Goal: Transaction & Acquisition: Purchase product/service

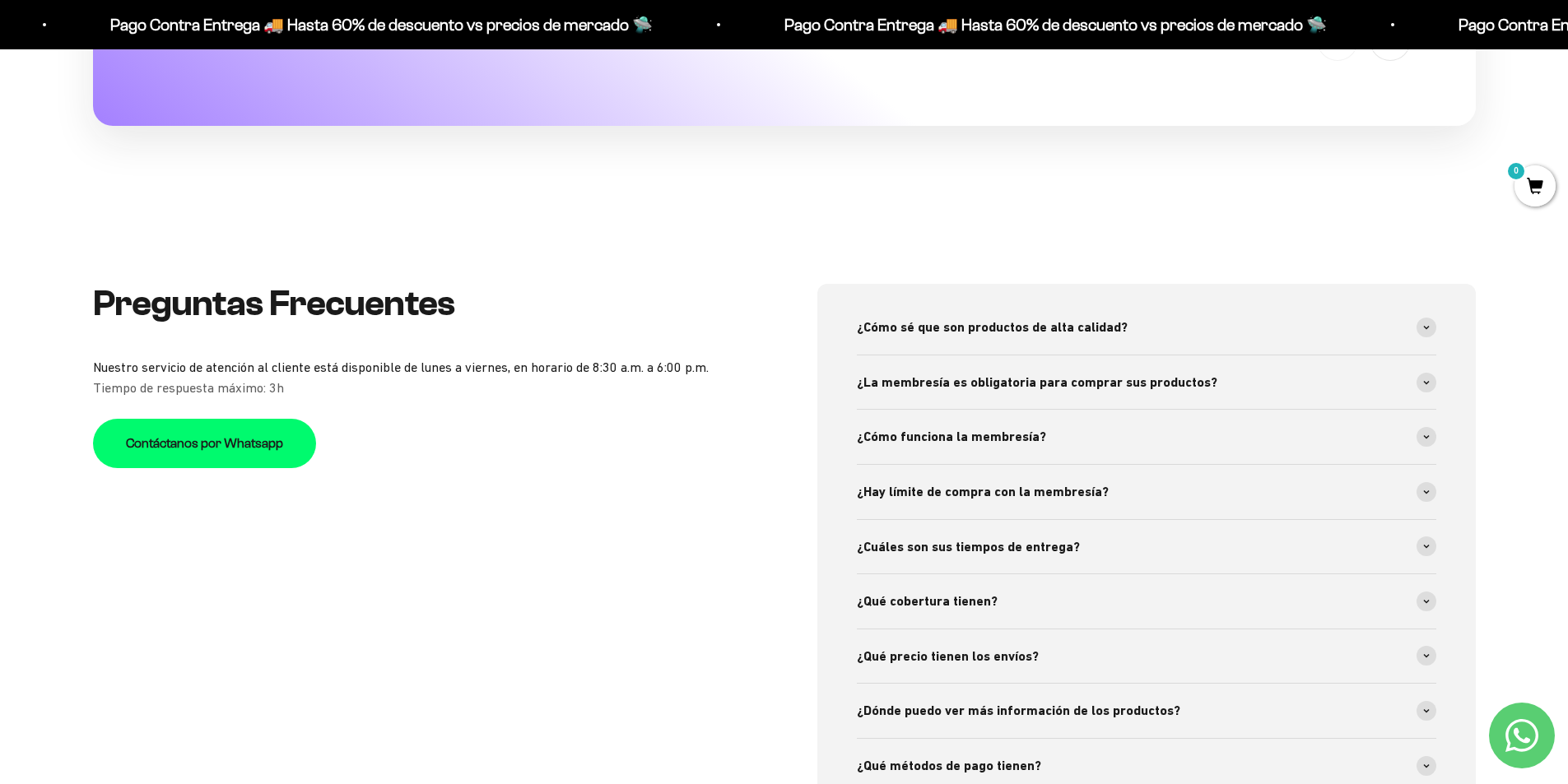
scroll to position [6170, 0]
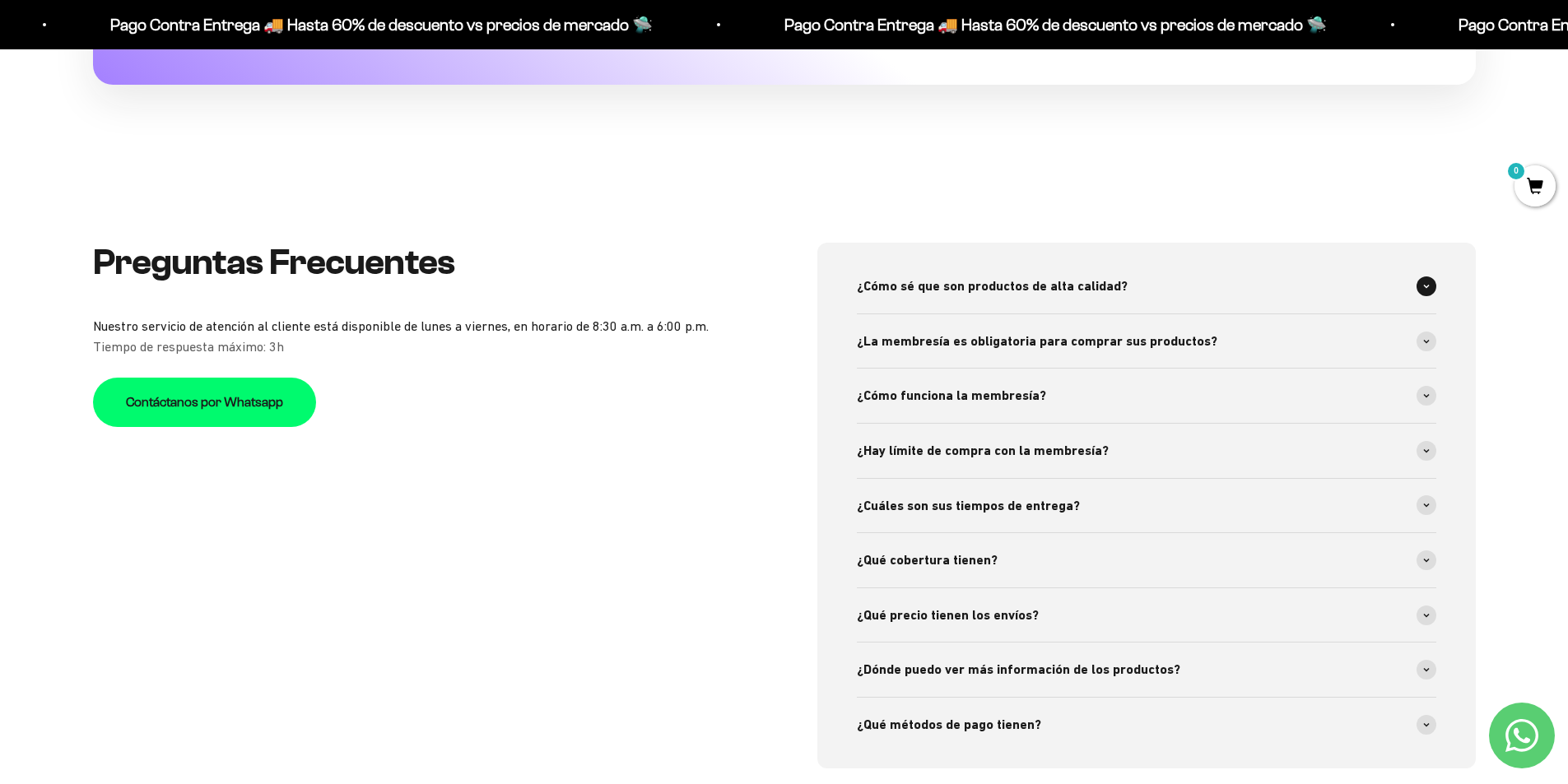
click at [1426, 288] on icon at bounding box center [1426, 286] width 5 height 3
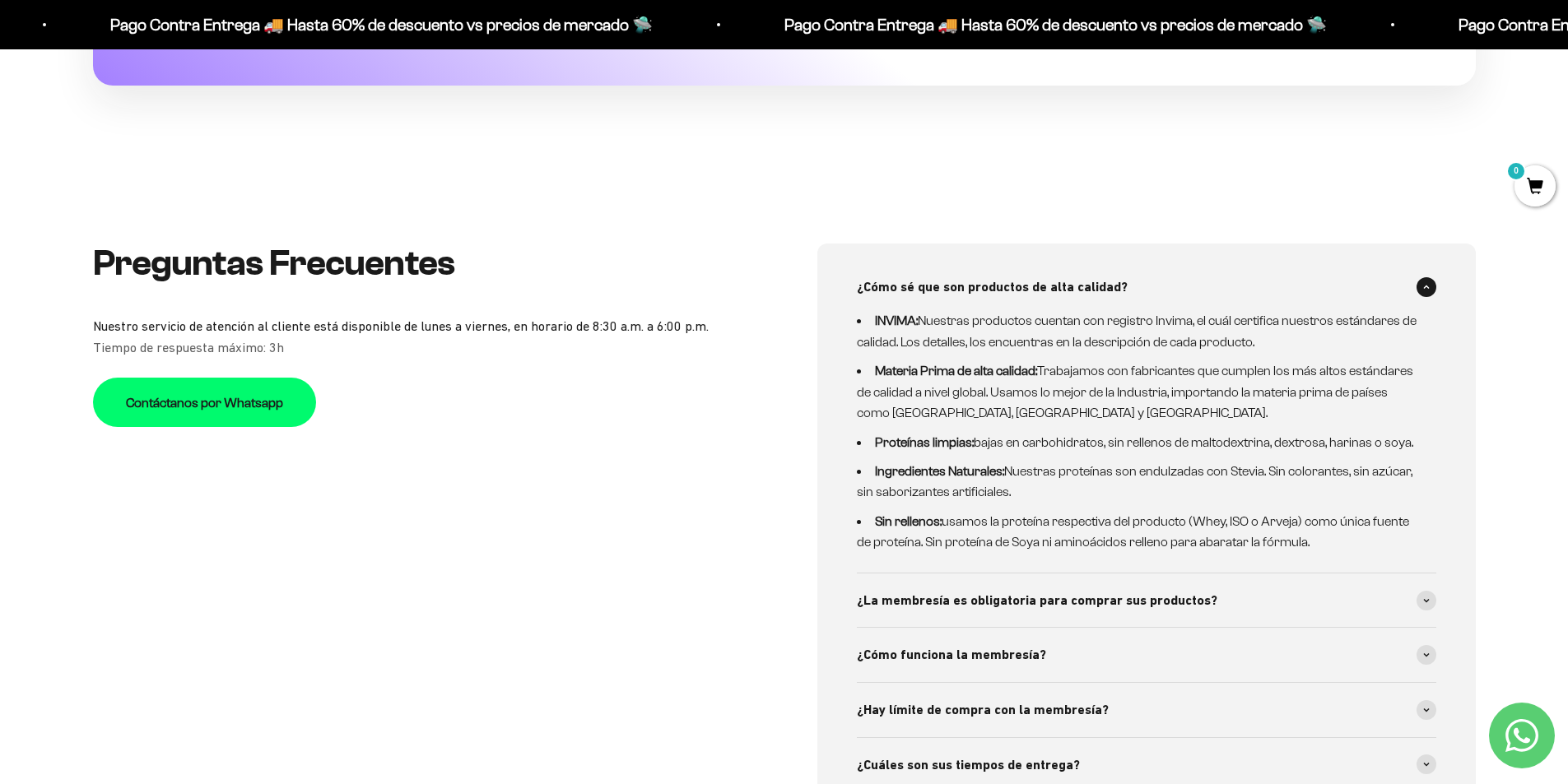
click at [1421, 289] on span at bounding box center [1426, 287] width 20 height 20
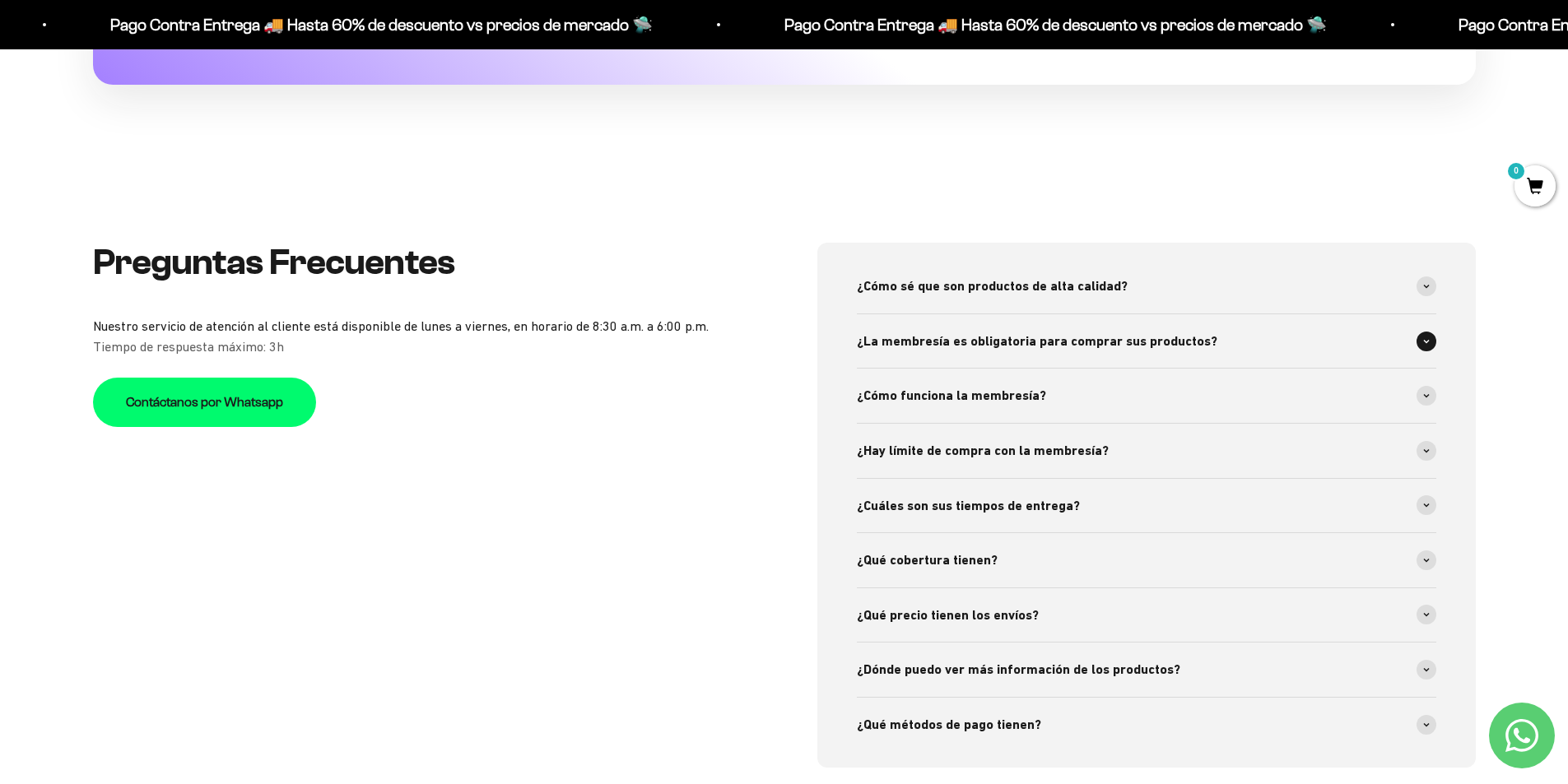
click at [1434, 337] on span at bounding box center [1426, 341] width 20 height 20
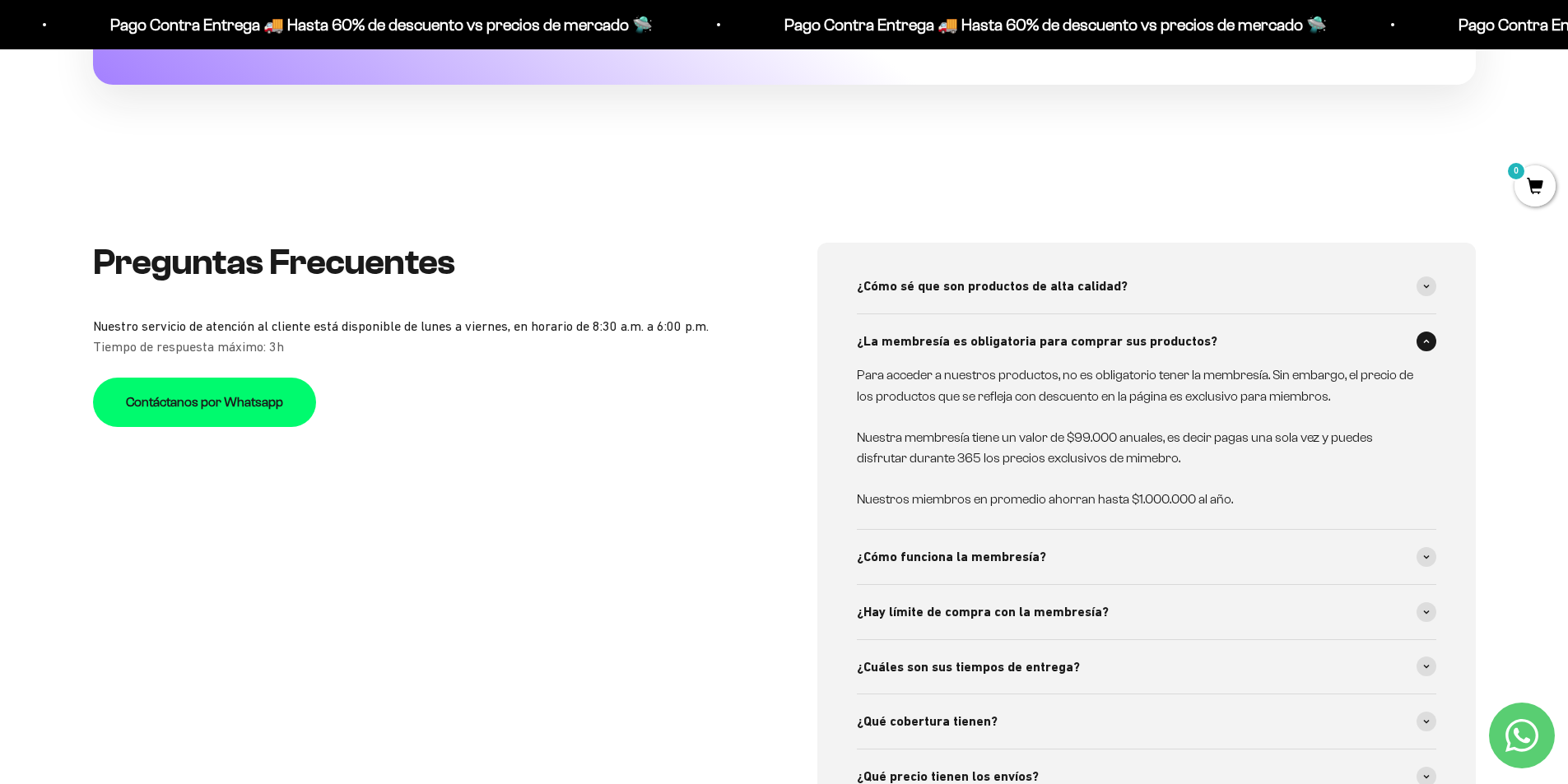
click at [1425, 339] on icon at bounding box center [1426, 342] width 7 height 5
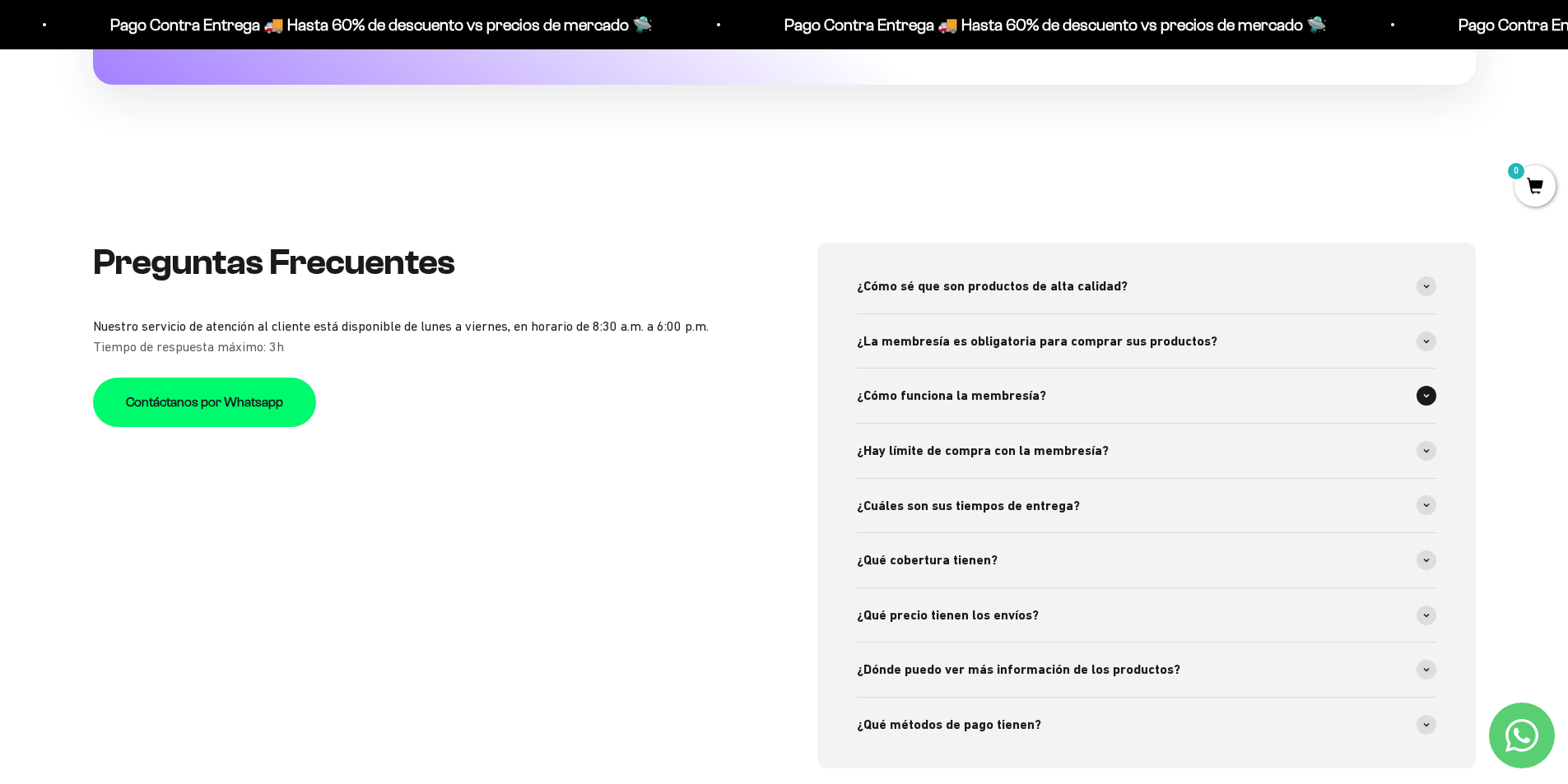
click at [1431, 391] on span at bounding box center [1426, 395] width 20 height 20
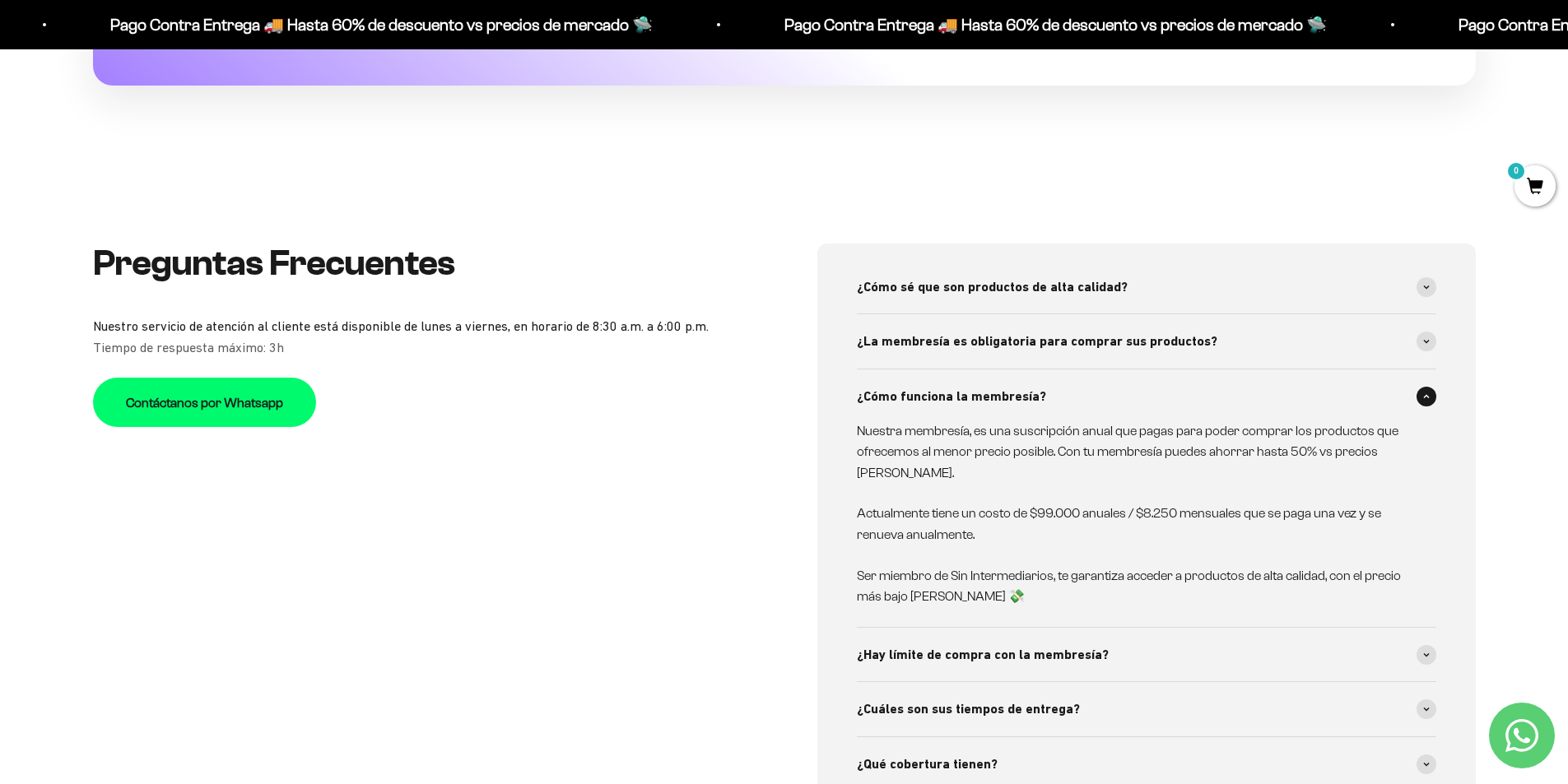
click at [1421, 389] on span at bounding box center [1426, 396] width 20 height 20
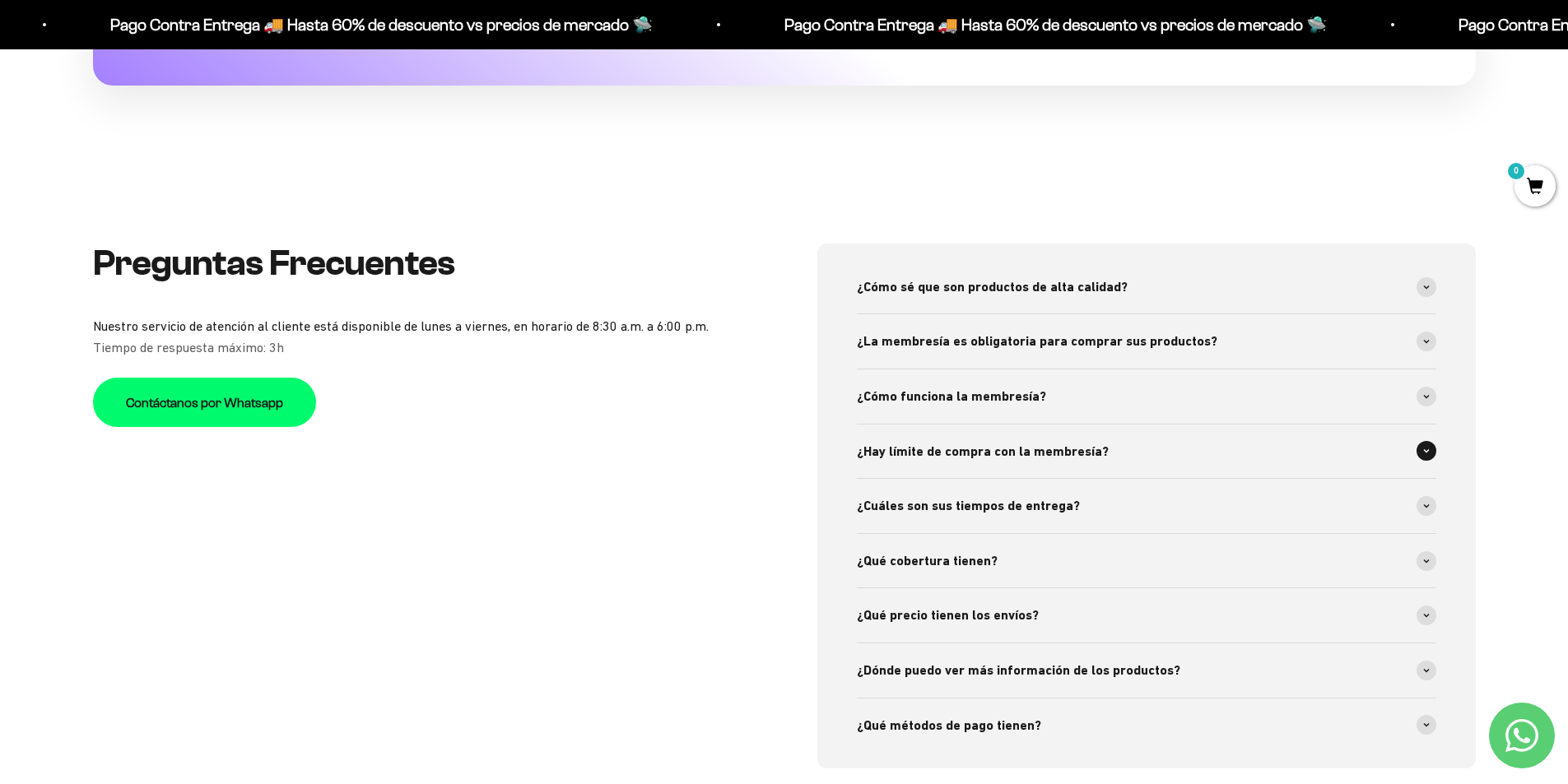
click at [1420, 455] on span at bounding box center [1426, 450] width 20 height 20
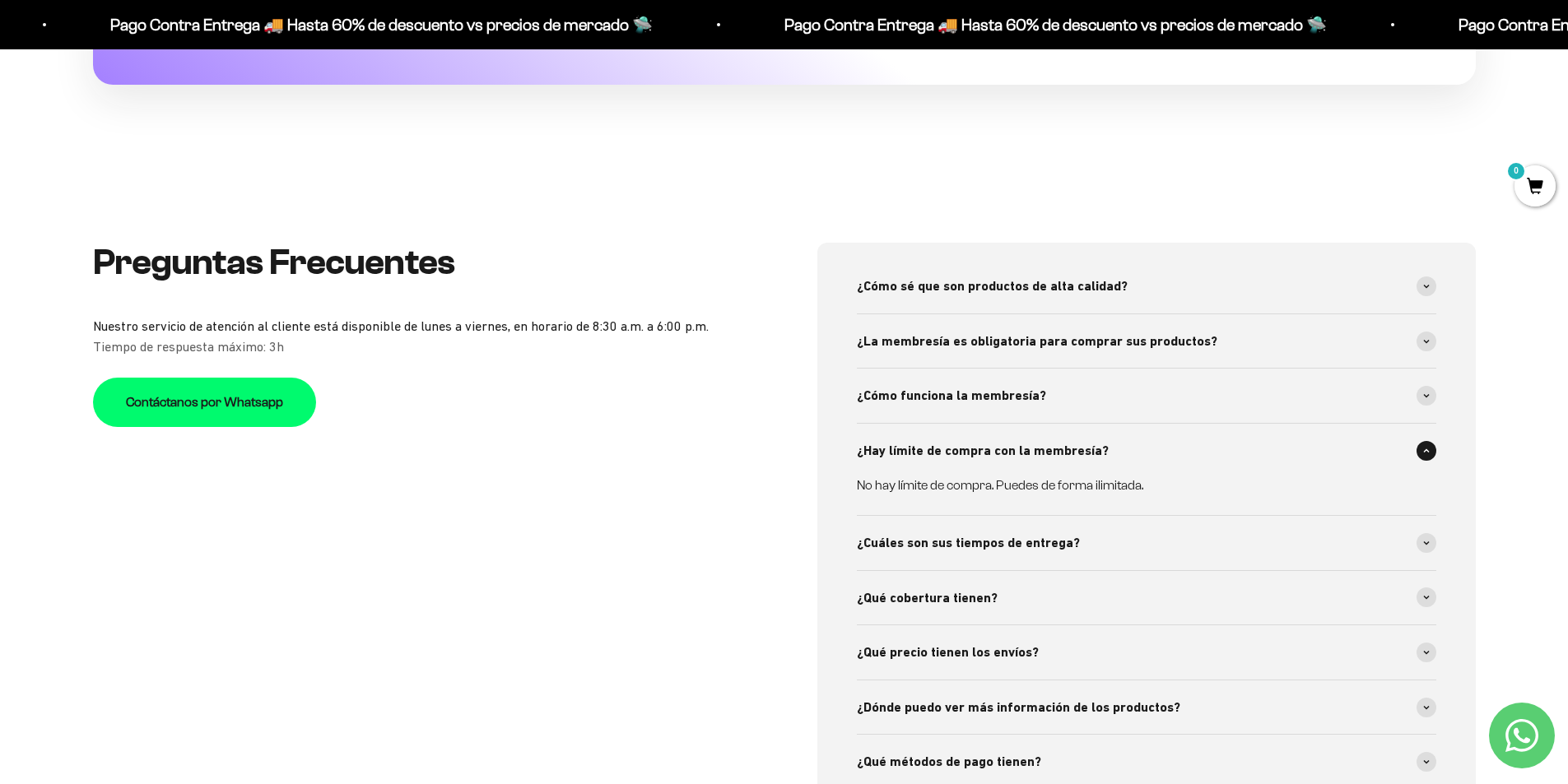
click at [1420, 455] on span at bounding box center [1426, 450] width 20 height 20
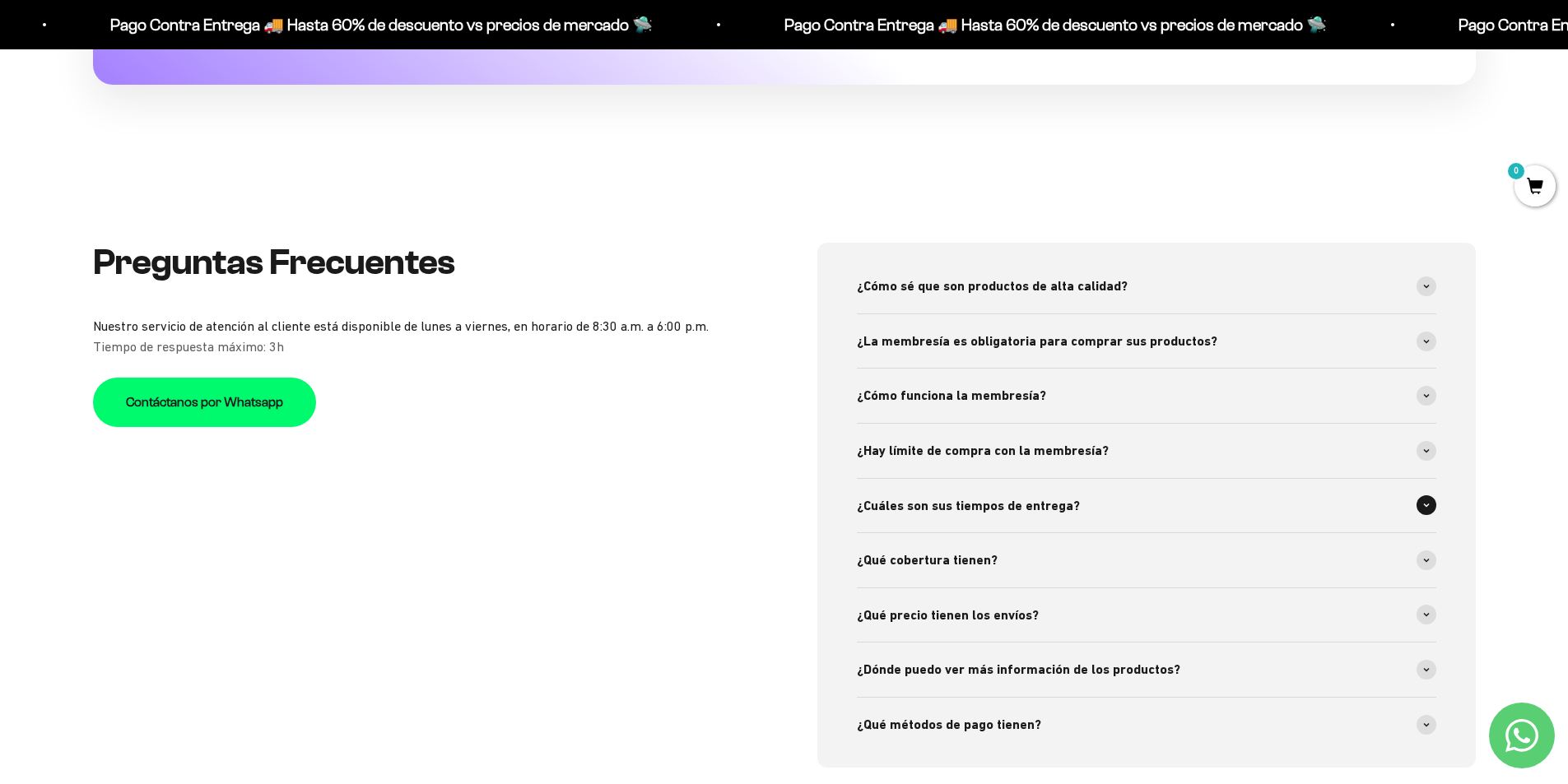
click at [1431, 499] on span at bounding box center [1426, 505] width 20 height 20
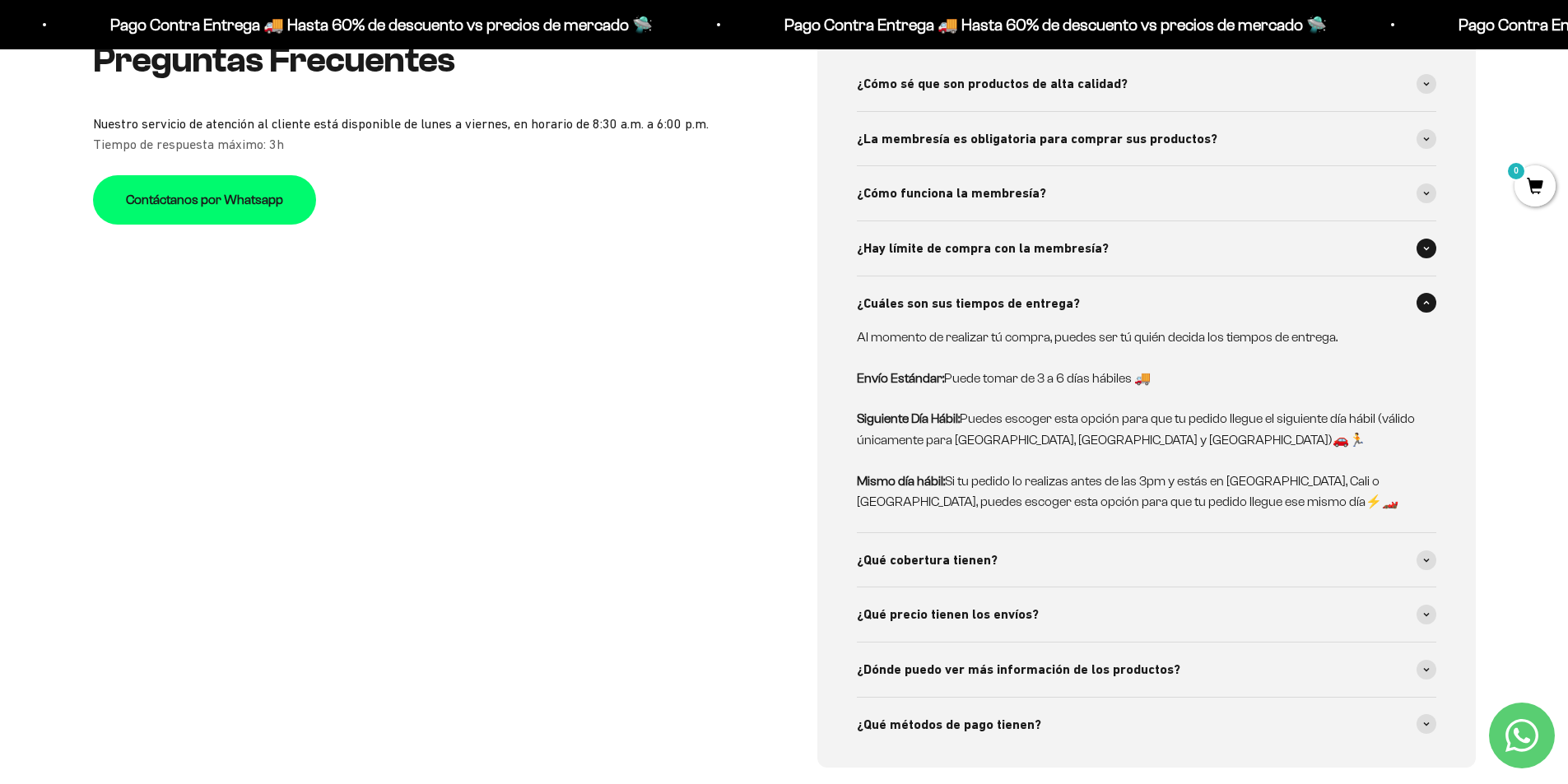
scroll to position [6416, 0]
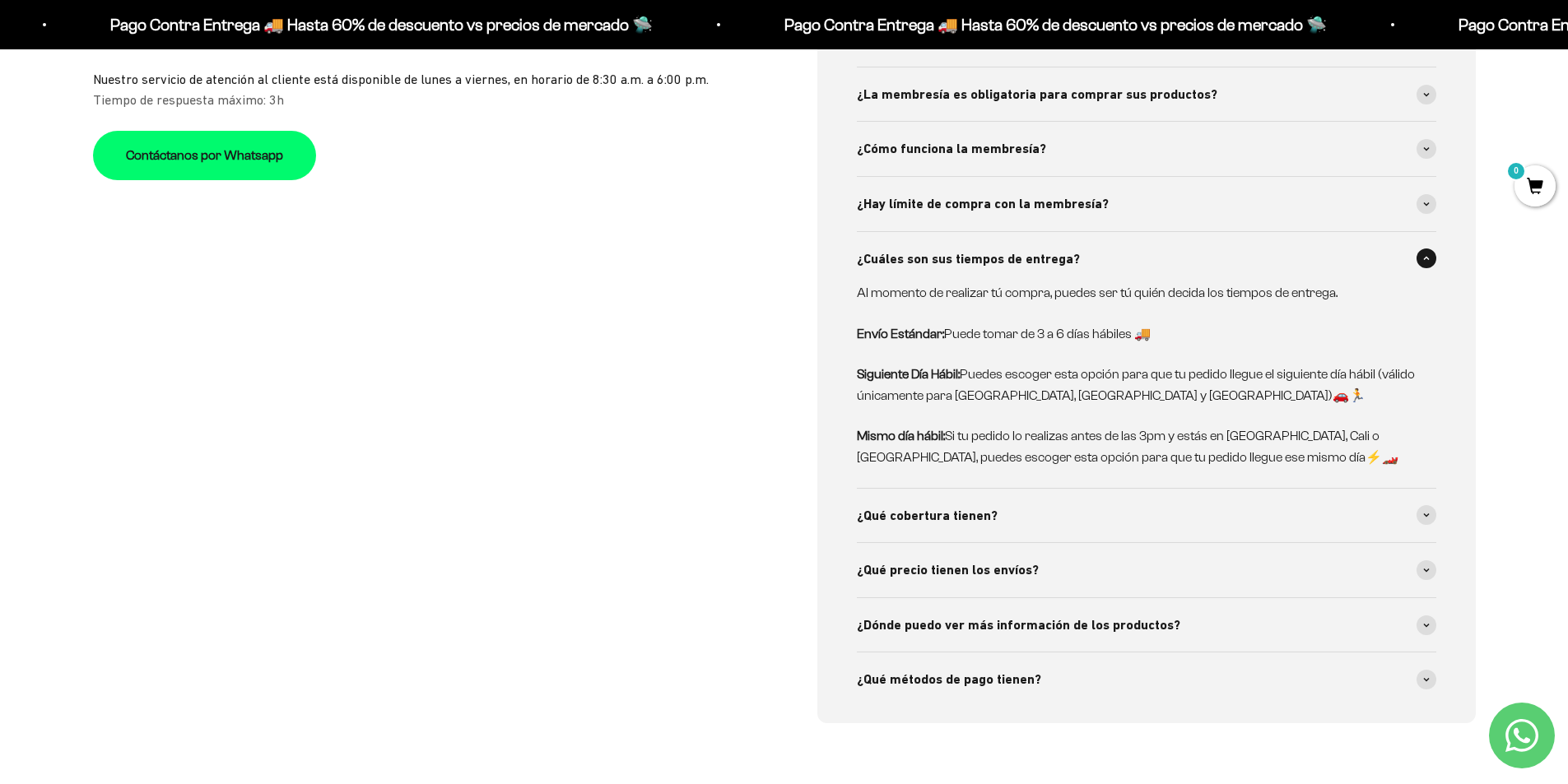
click at [1427, 251] on span at bounding box center [1426, 258] width 20 height 20
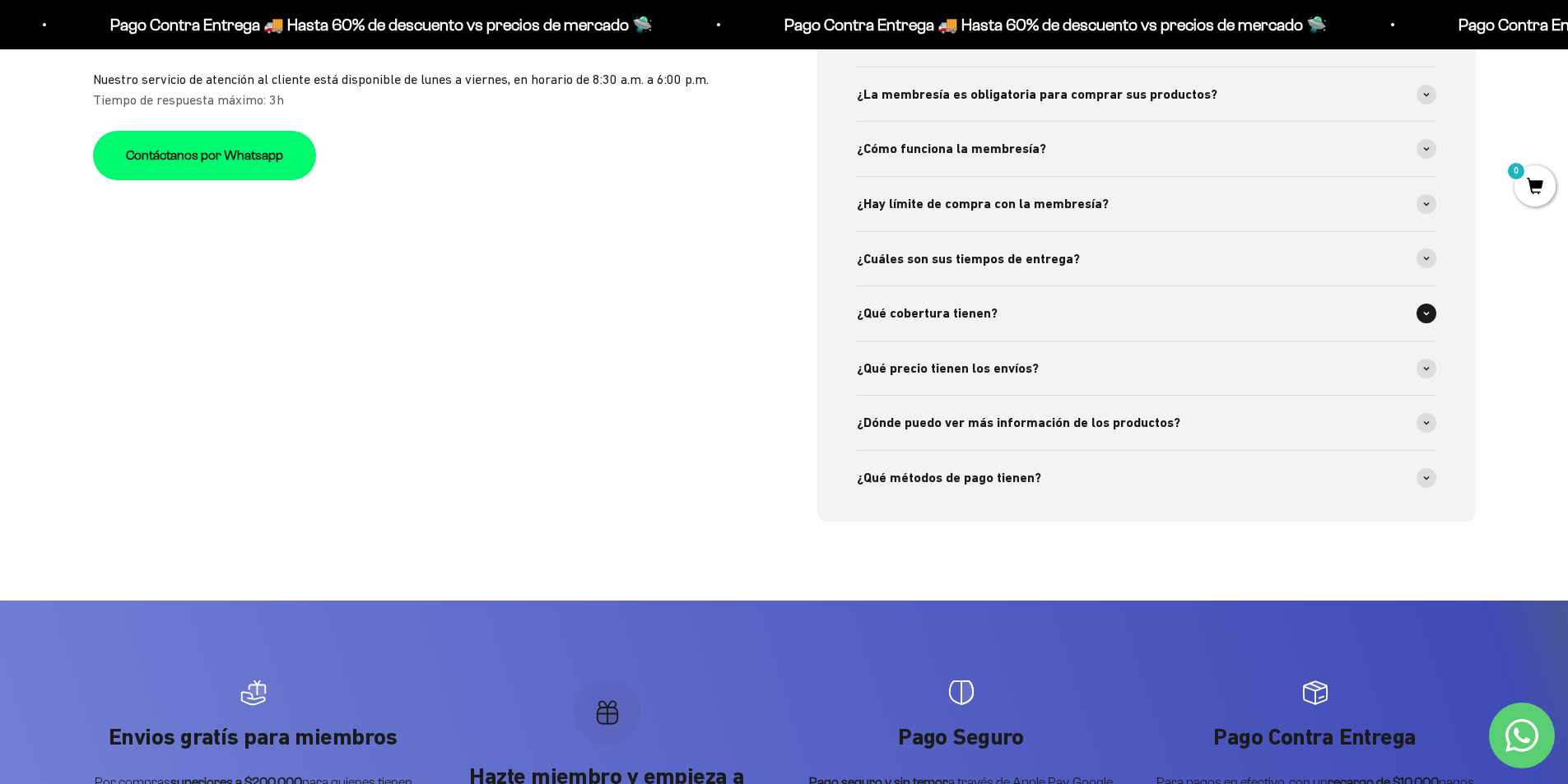
click at [1425, 314] on icon at bounding box center [1426, 313] width 7 height 5
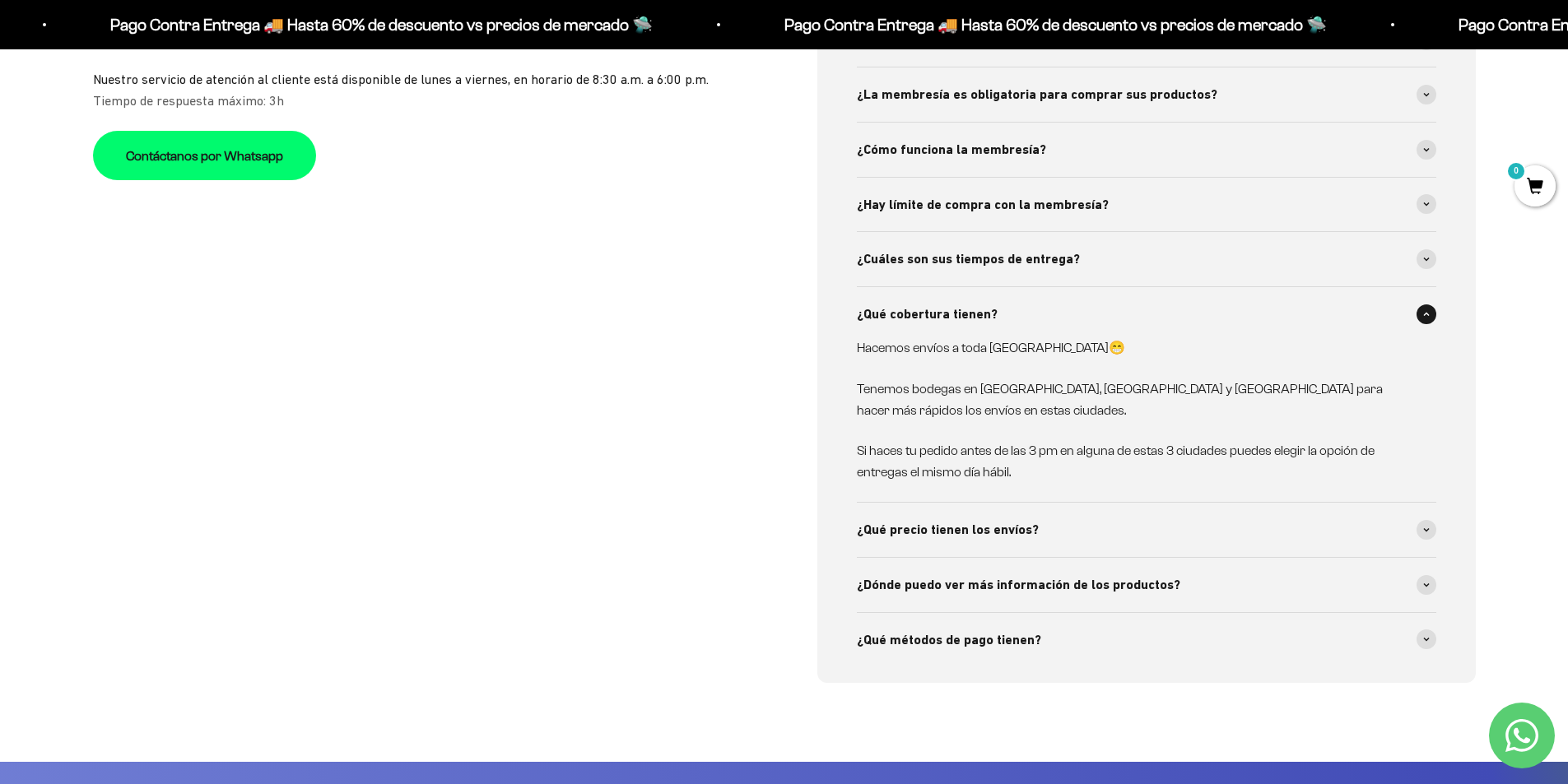
click at [1424, 314] on icon at bounding box center [1426, 314] width 7 height 5
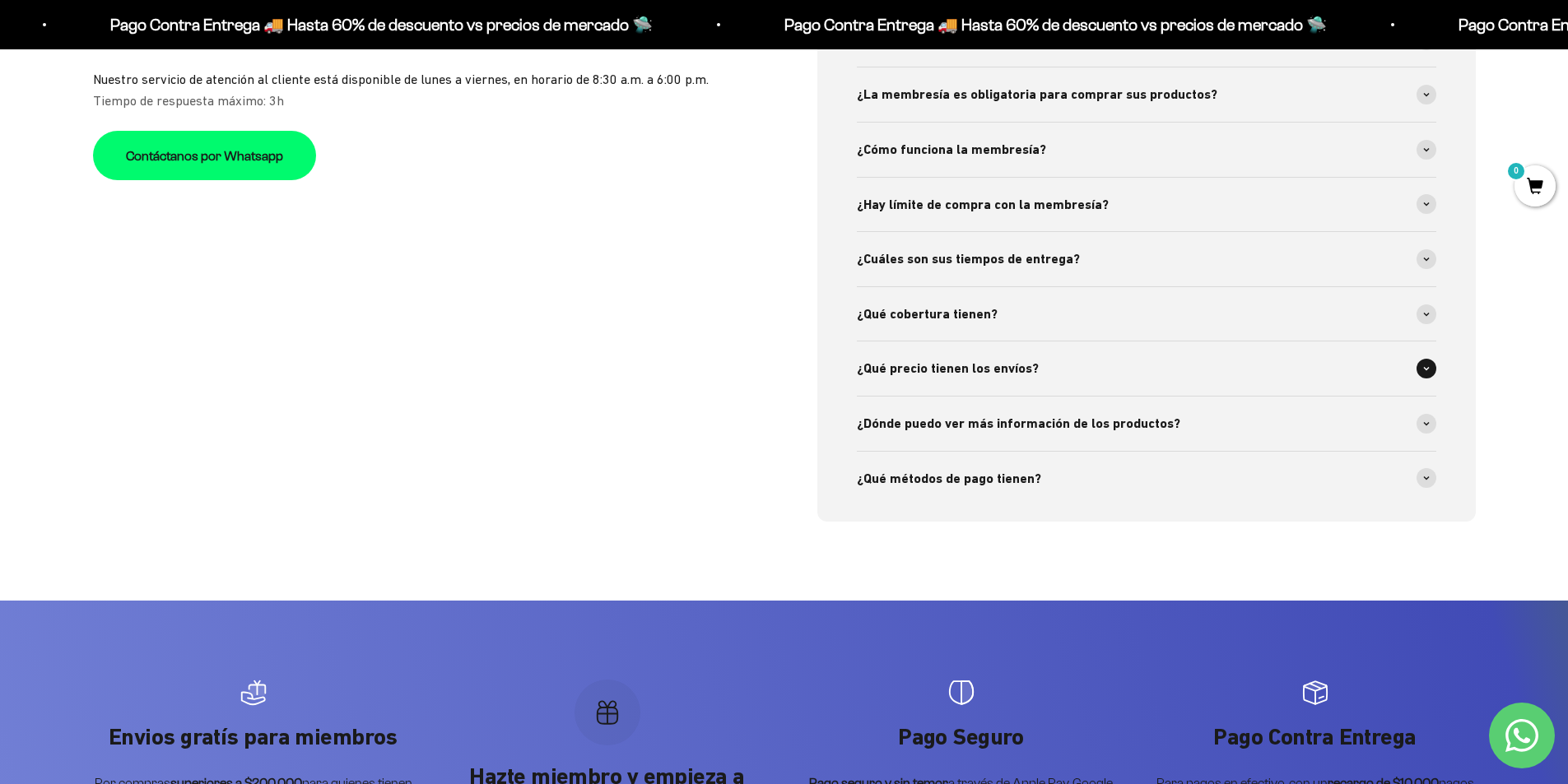
click at [1429, 364] on span at bounding box center [1426, 368] width 20 height 20
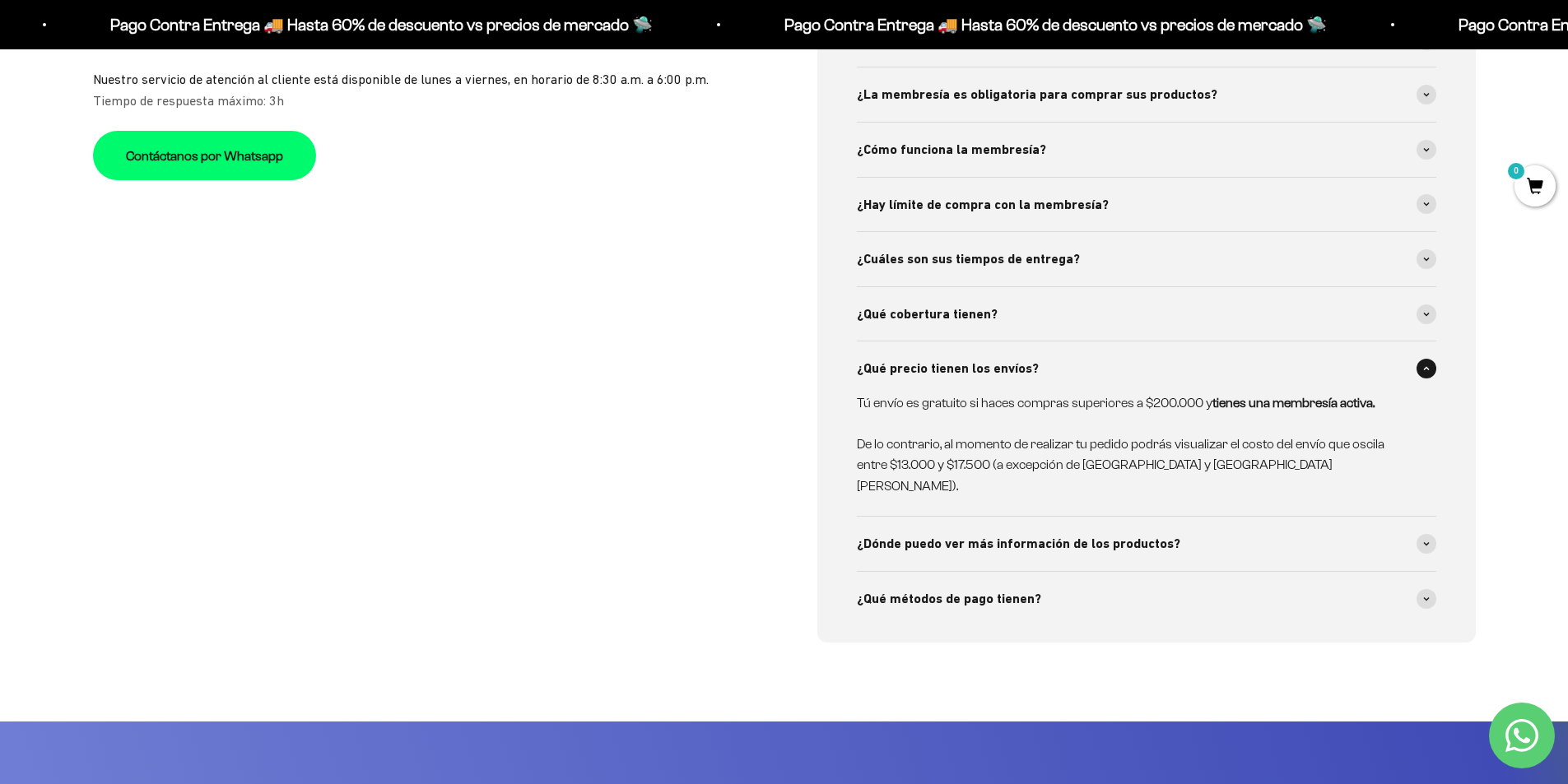
click at [1431, 364] on span at bounding box center [1426, 368] width 20 height 20
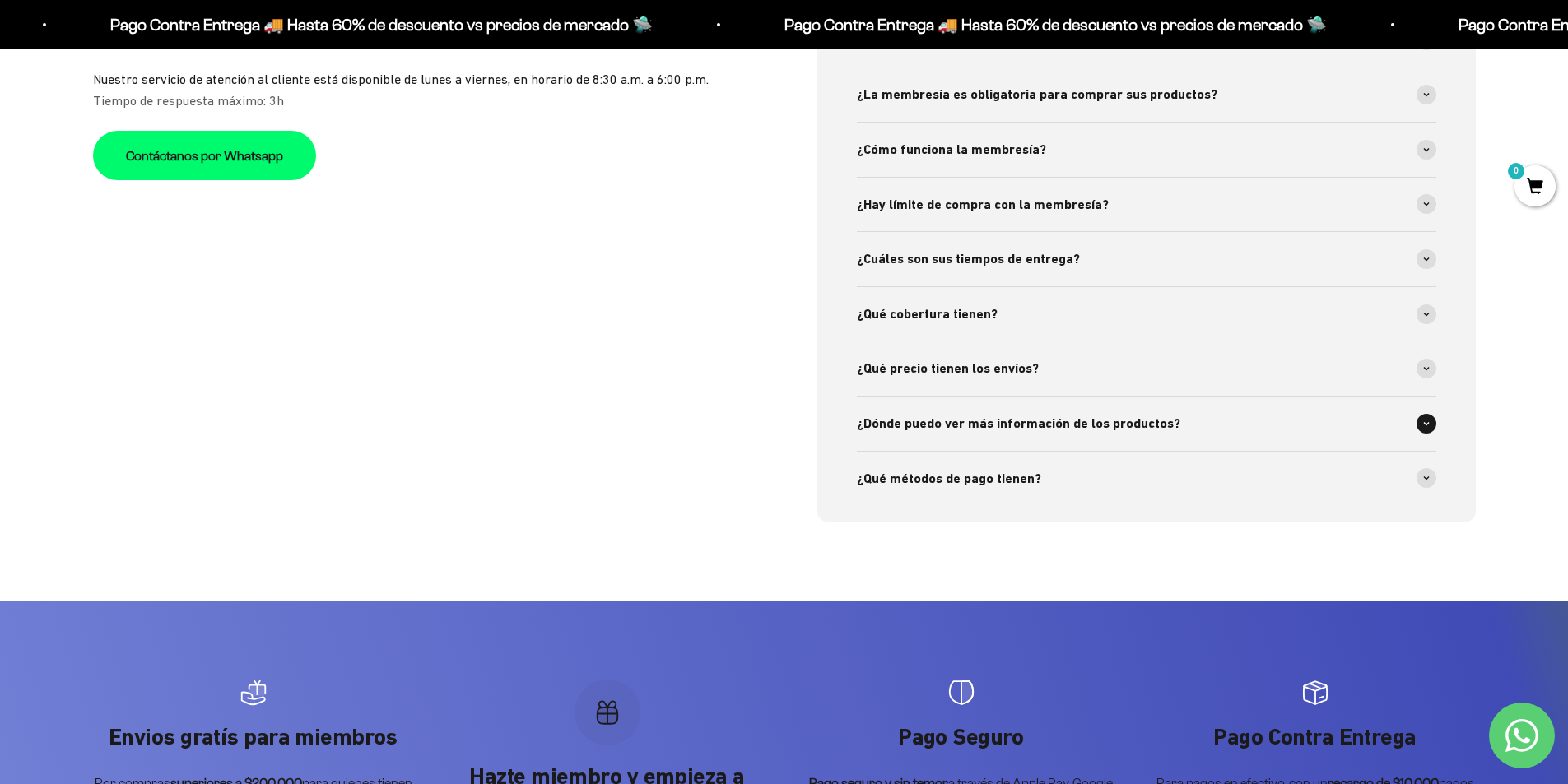
click at [1427, 412] on div "¿Dónde puedo ver más información de los productos?" at bounding box center [1146, 423] width 579 height 54
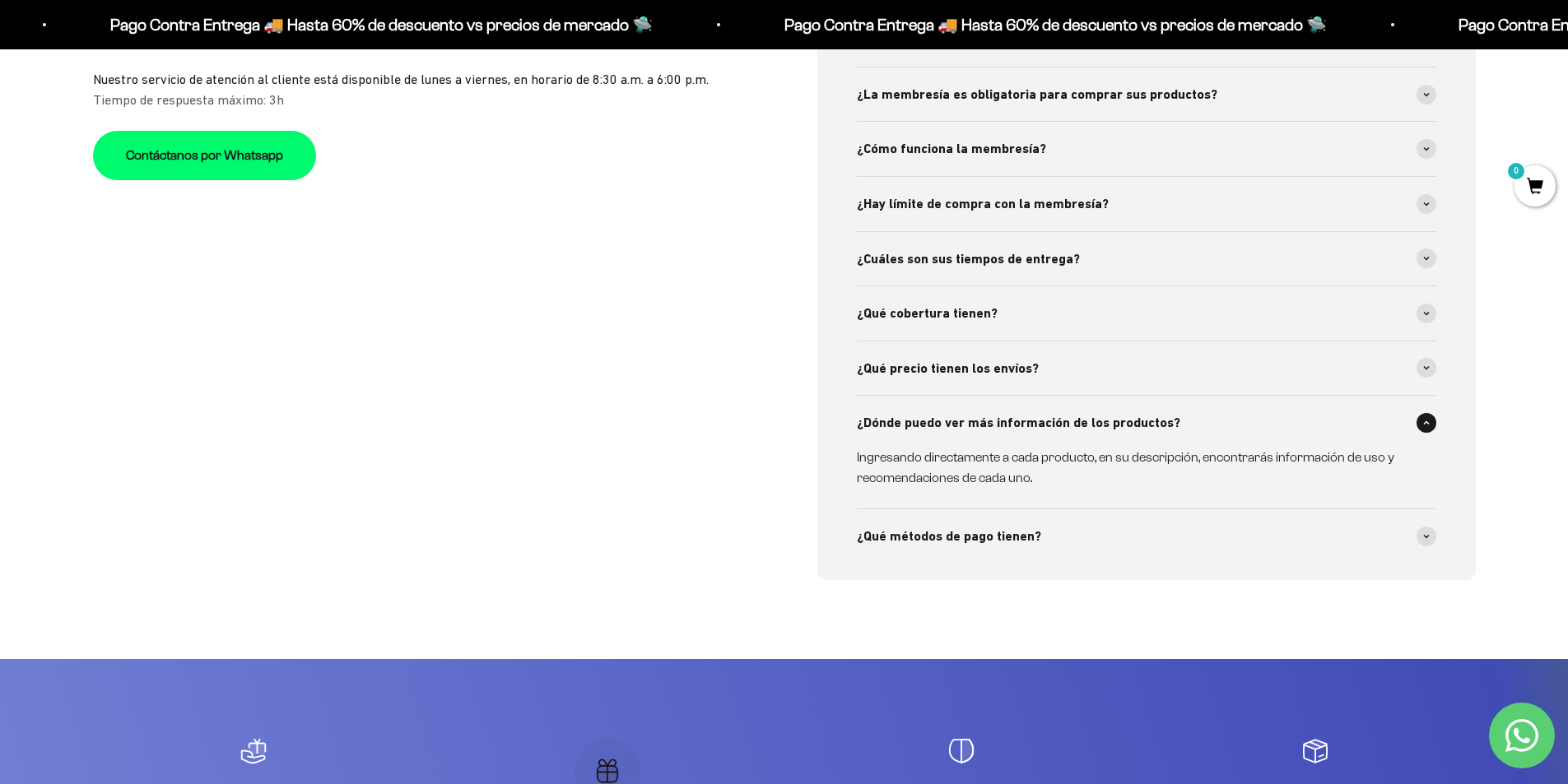
click at [1431, 423] on span at bounding box center [1426, 422] width 20 height 20
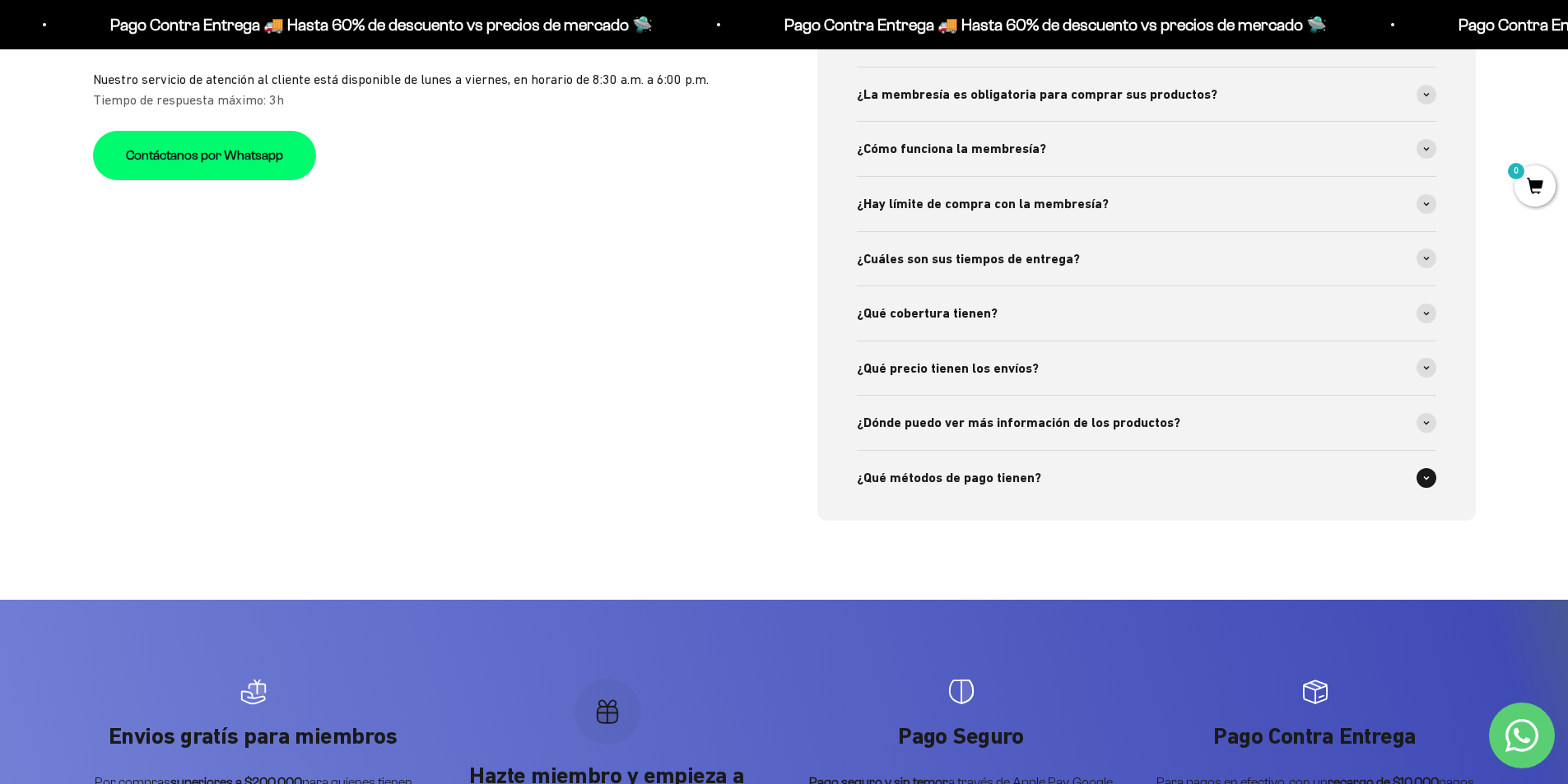
click at [1435, 480] on span at bounding box center [1426, 477] width 20 height 20
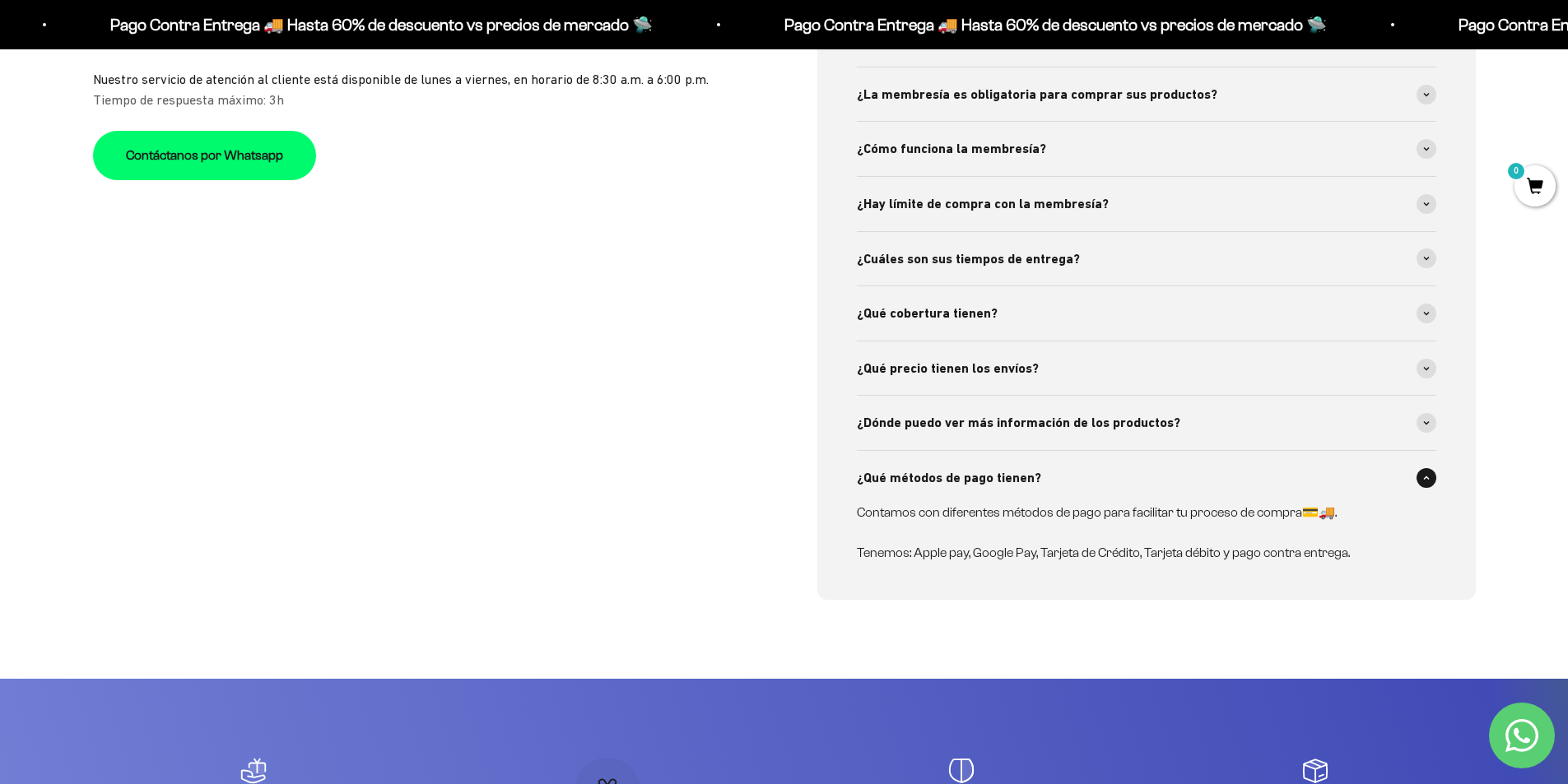
click at [1429, 480] on span at bounding box center [1426, 477] width 20 height 20
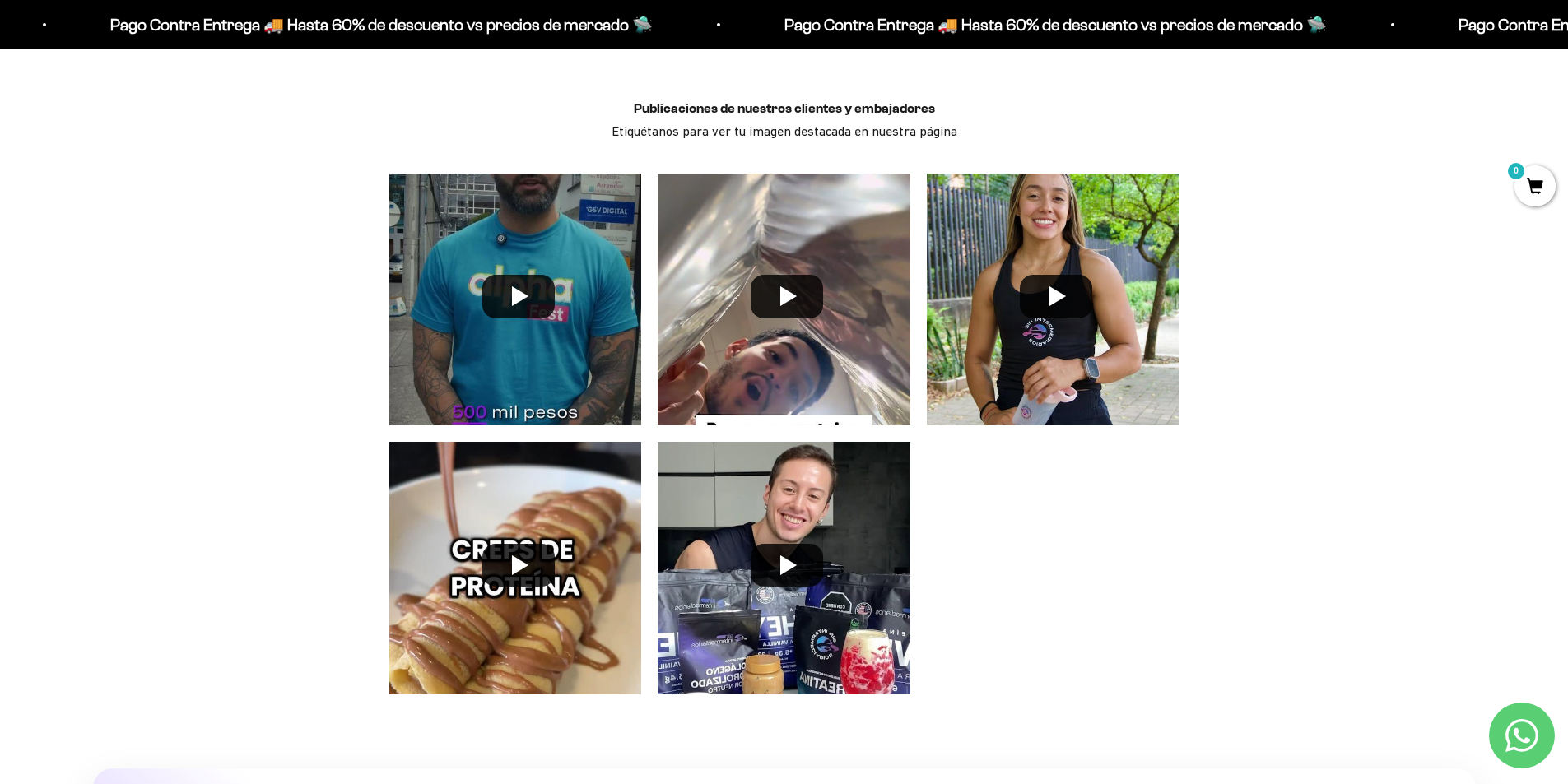
scroll to position [0, 0]
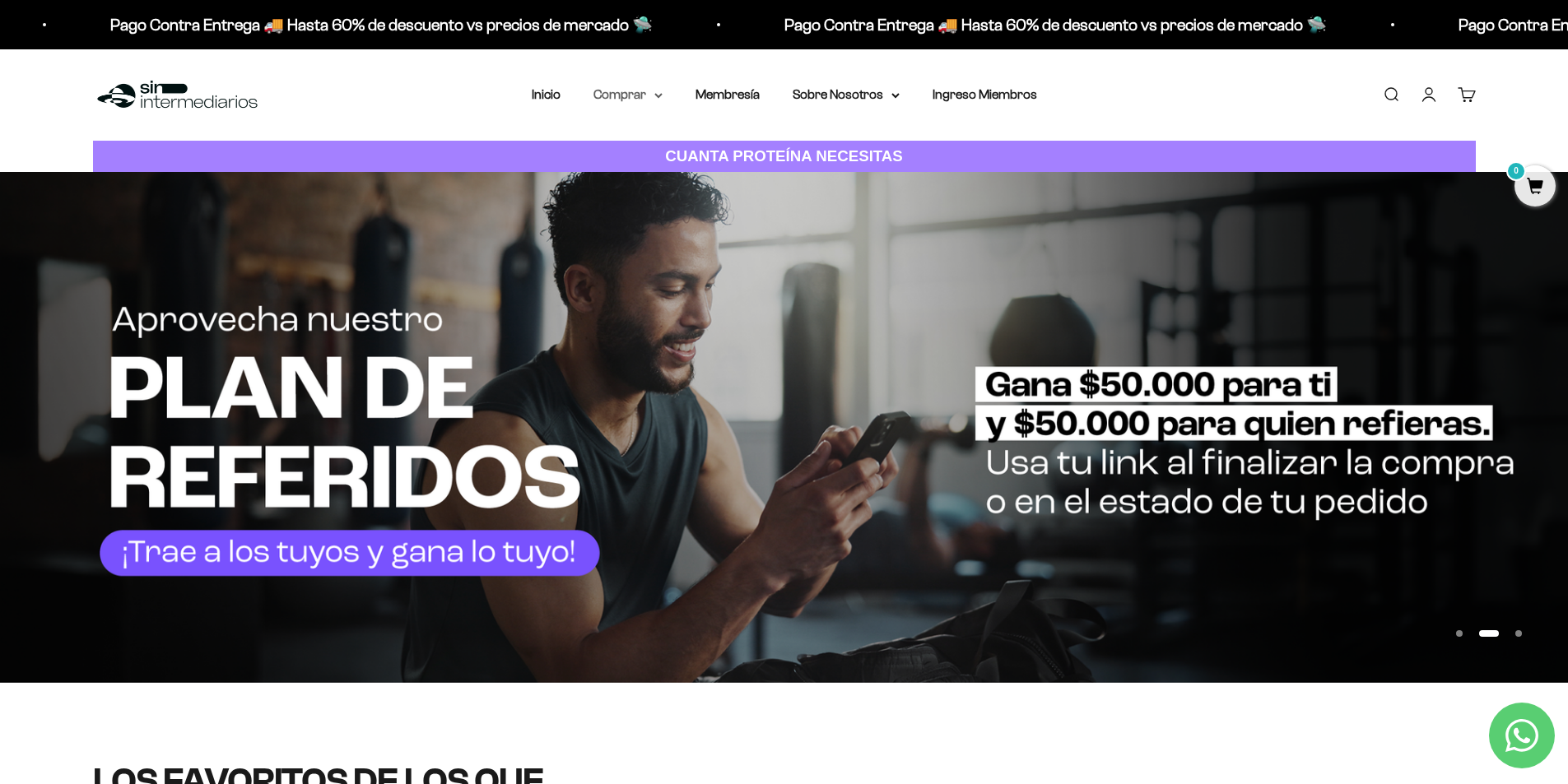
click at [646, 96] on summary "Comprar" at bounding box center [628, 94] width 69 height 21
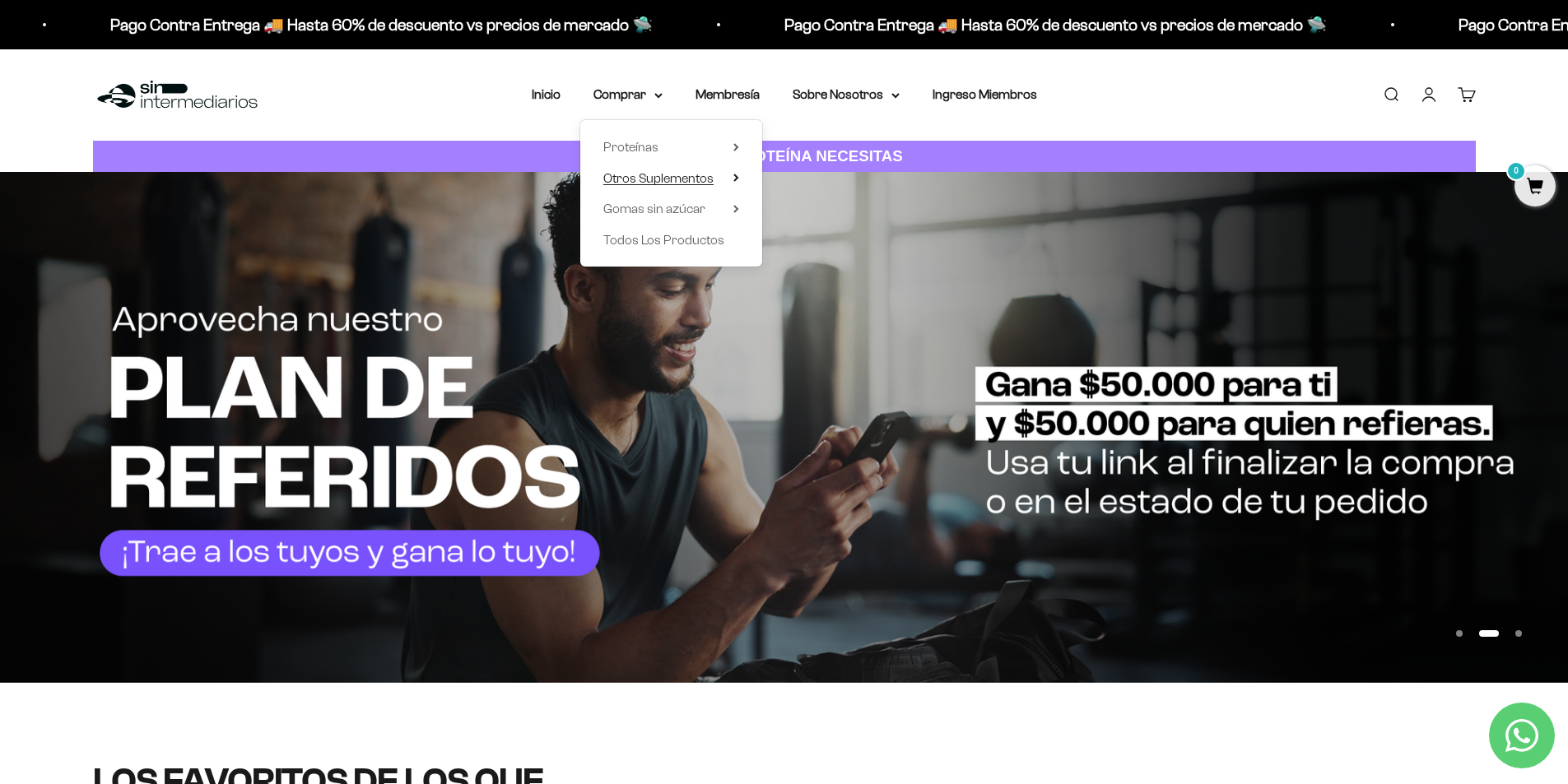
click at [633, 185] on span "Otros Suplementos" at bounding box center [658, 178] width 110 height 21
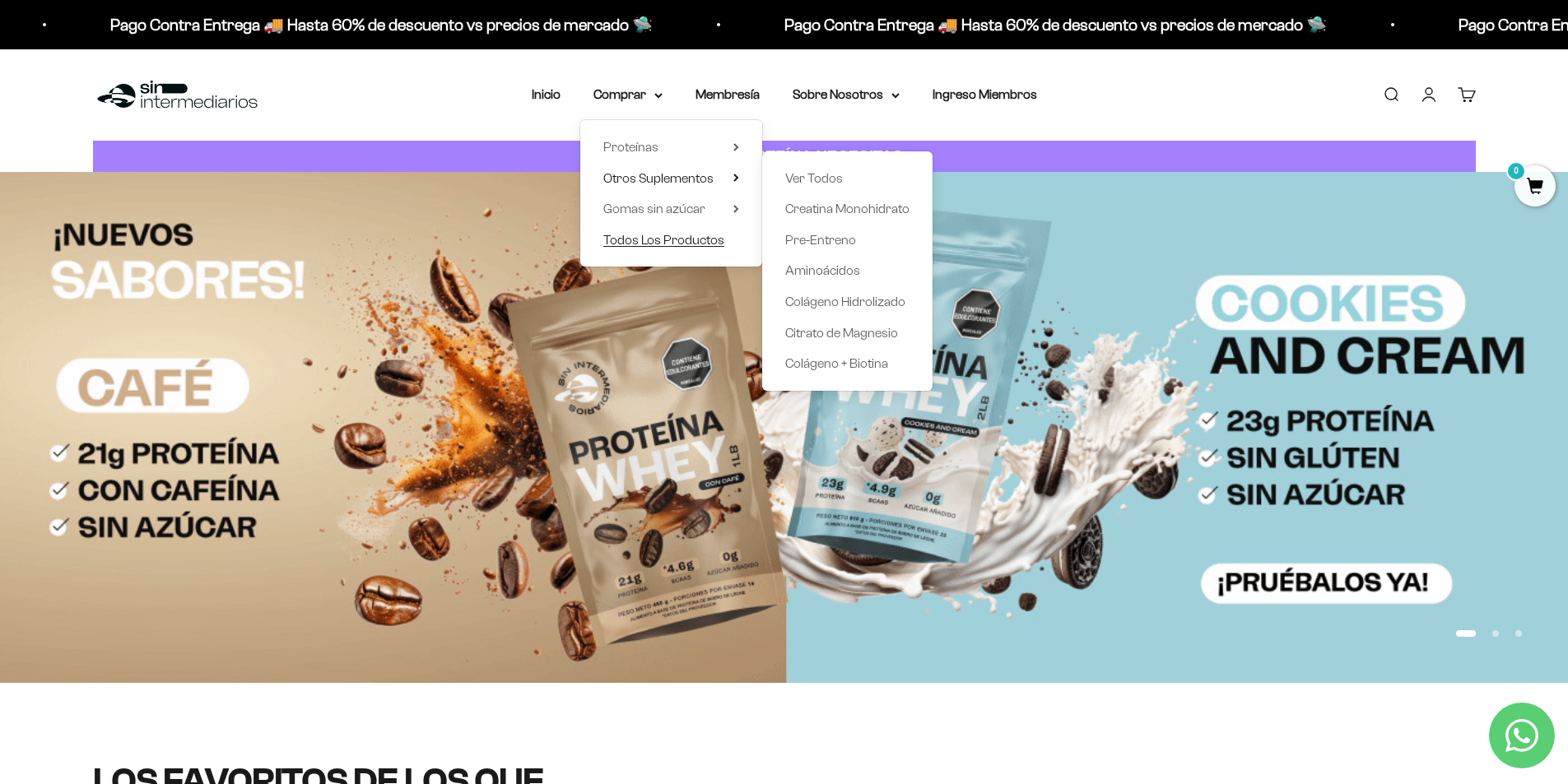
click at [619, 240] on span "Todos Los Productos" at bounding box center [663, 240] width 121 height 14
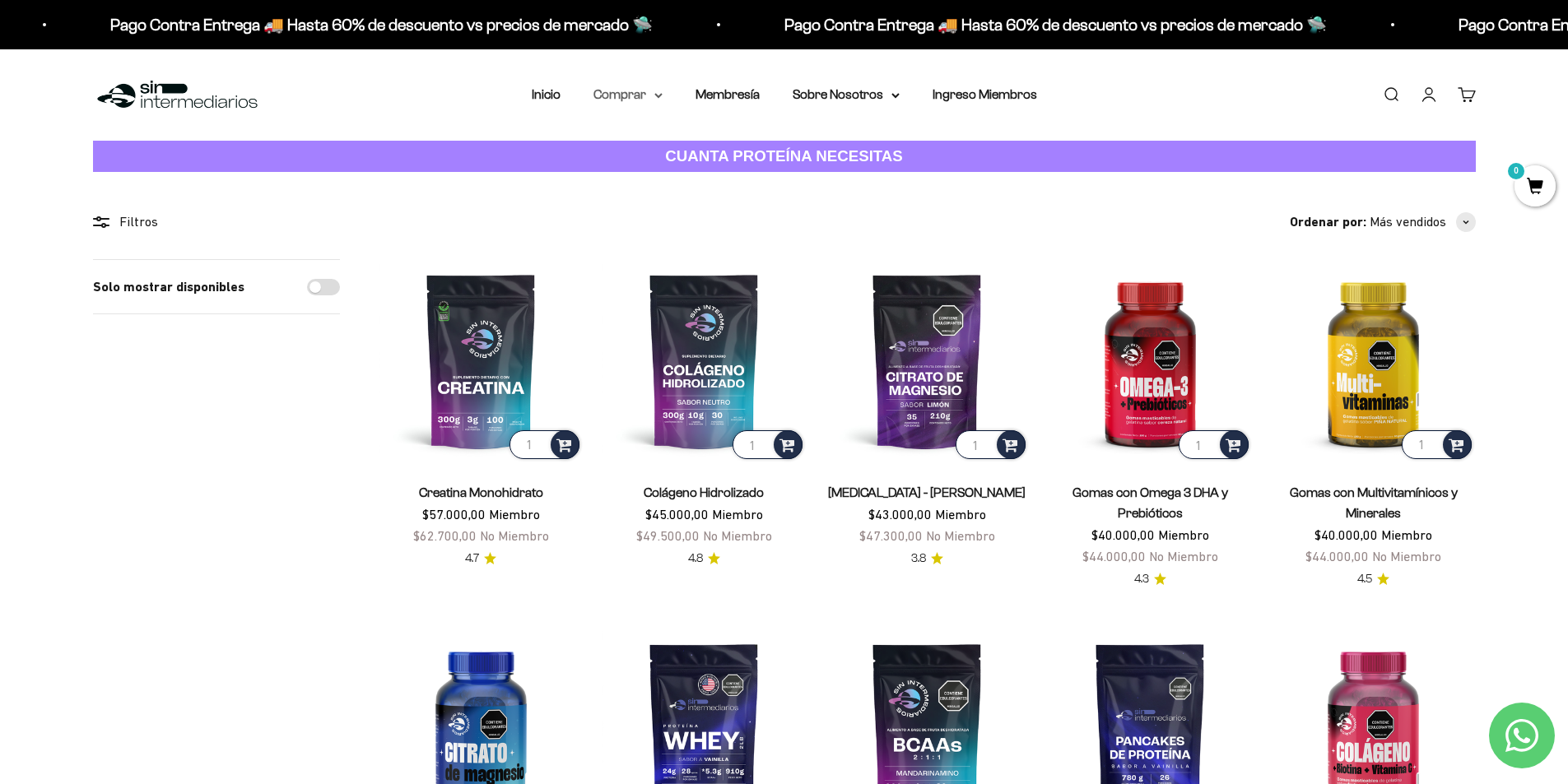
click at [635, 91] on summary "Comprar" at bounding box center [628, 94] width 69 height 21
click at [653, 245] on span "Todos Los Productos" at bounding box center [663, 240] width 121 height 14
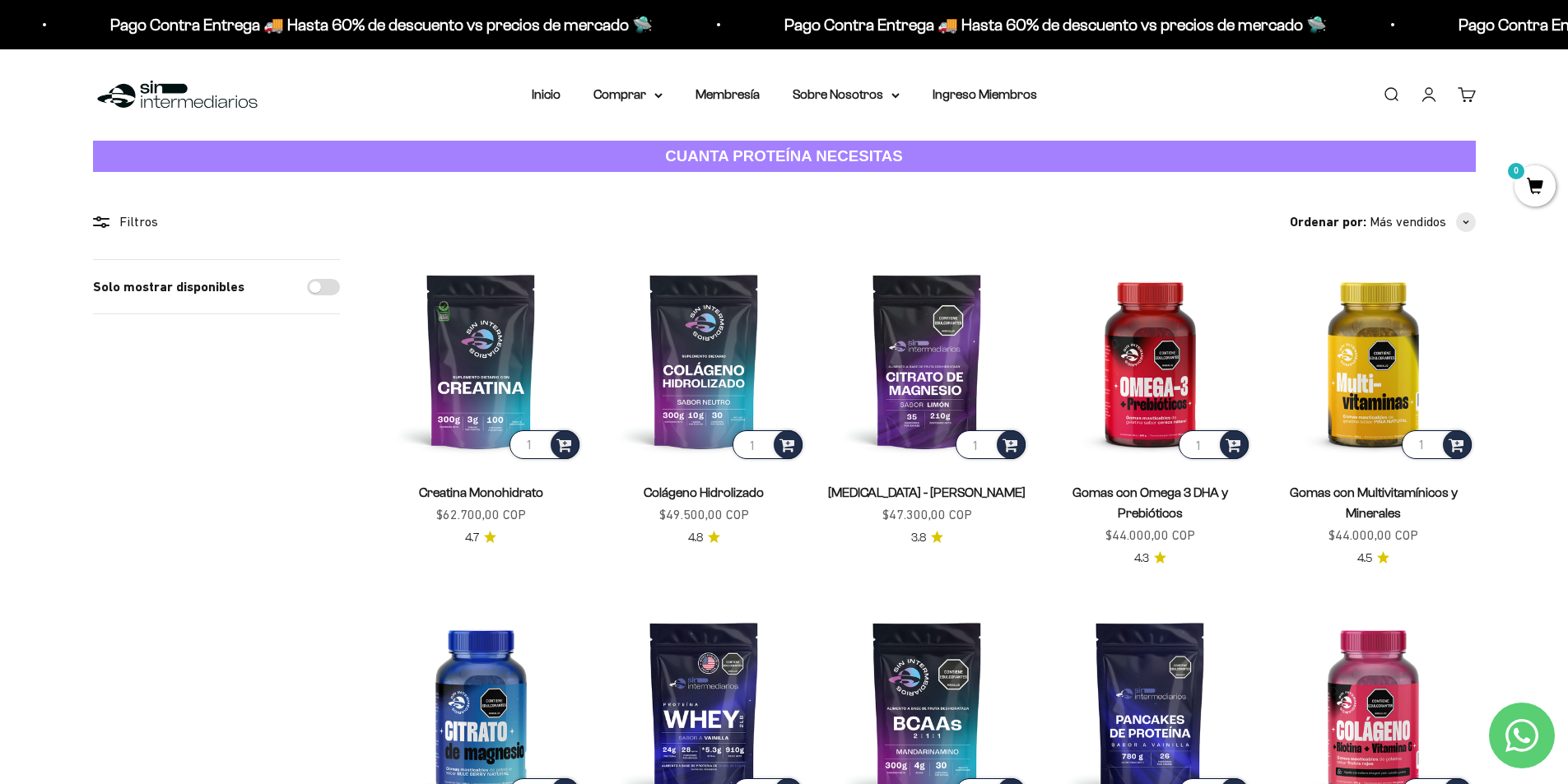
scroll to position [165, 0]
